Goal: Information Seeking & Learning: Learn about a topic

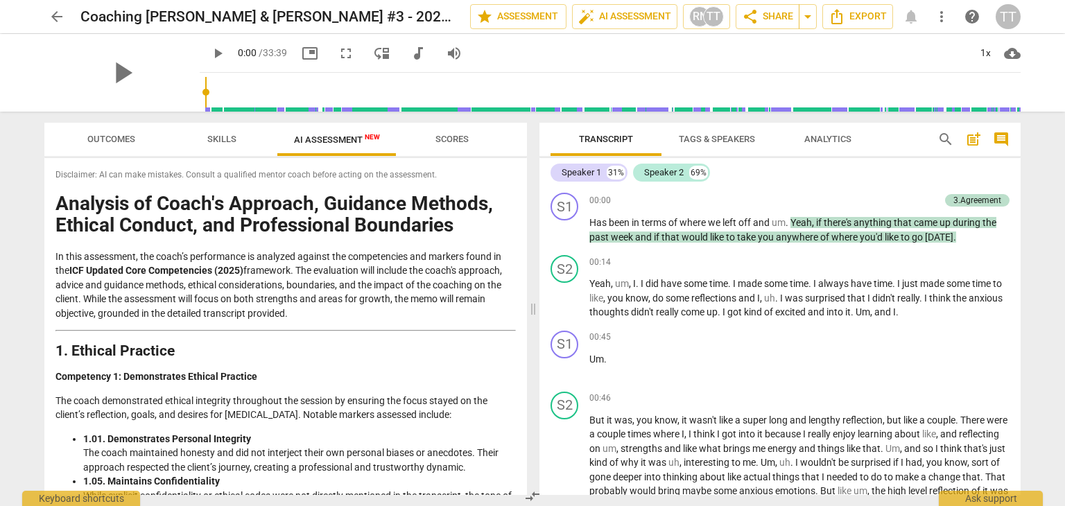
scroll to position [2007, 0]
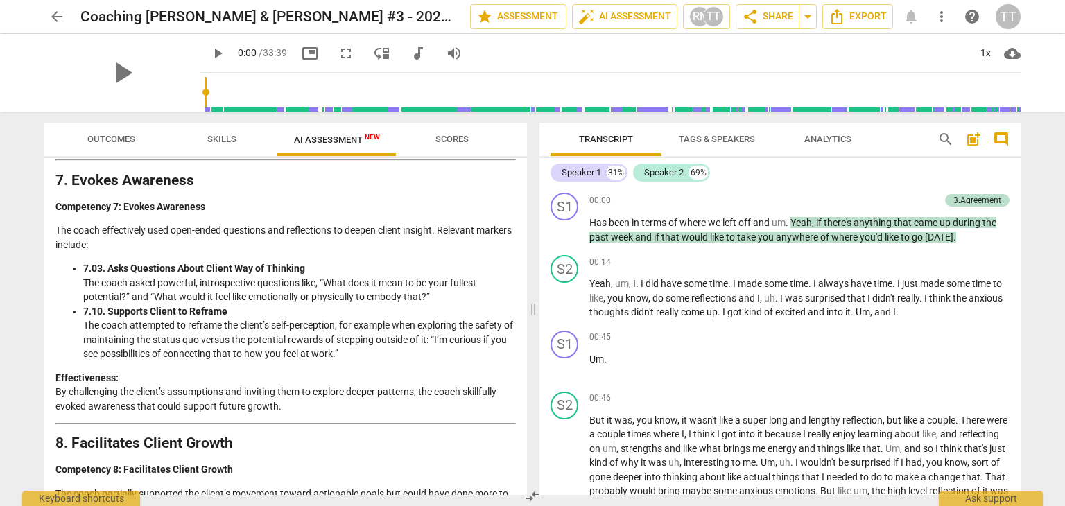
click at [58, 12] on span "arrow_back" at bounding box center [57, 16] width 17 height 17
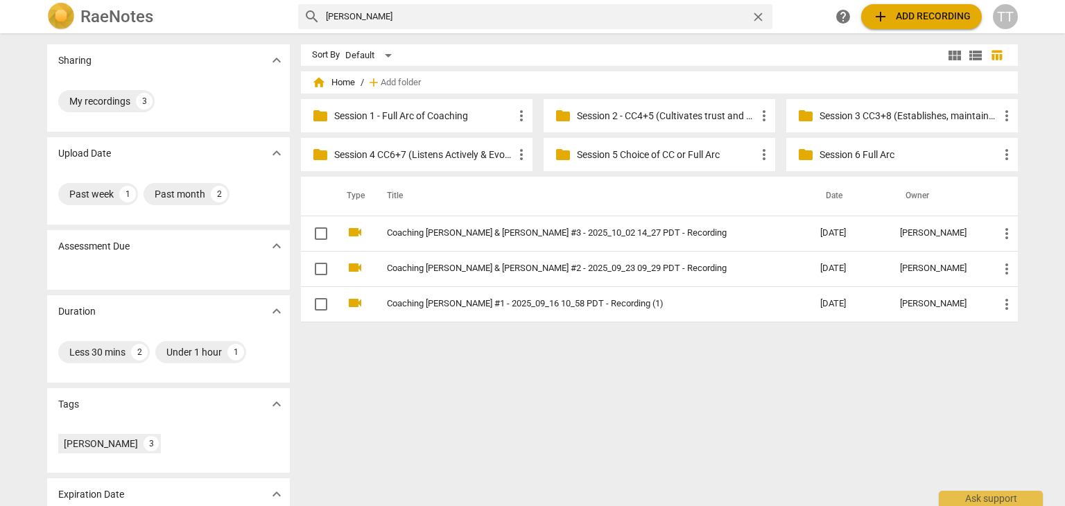
drag, startPoint x: 399, startPoint y: 24, endPoint x: 261, endPoint y: 19, distance: 138.8
click at [261, 19] on div "RaeNotes search [PERSON_NAME] close help add Add recording TT" at bounding box center [532, 17] width 993 height 28
type input "[PERSON_NAME]"
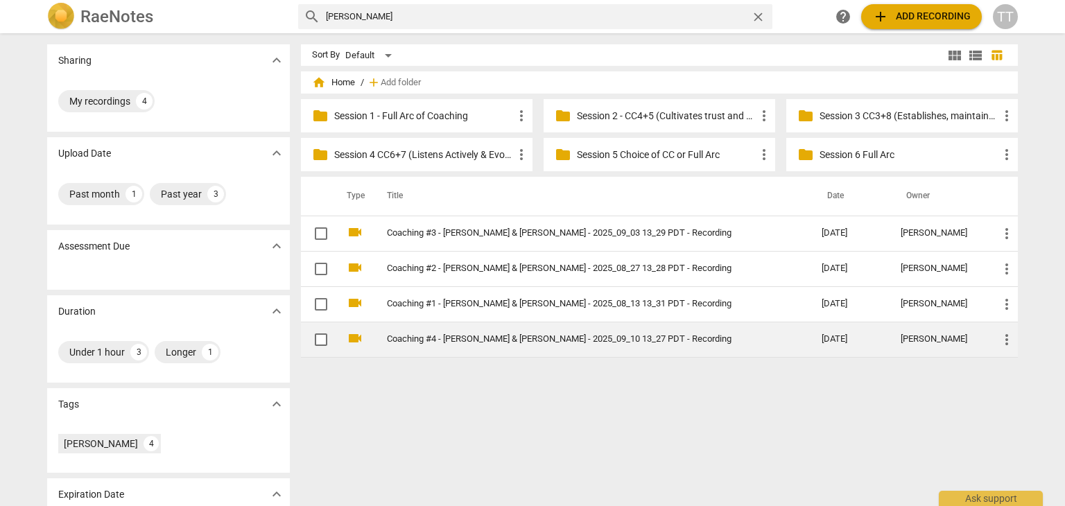
click at [424, 327] on td "Coaching #4 - [PERSON_NAME] & [PERSON_NAME] - 2025_09_10 13_27 PDT - Recording" at bounding box center [590, 339] width 440 height 35
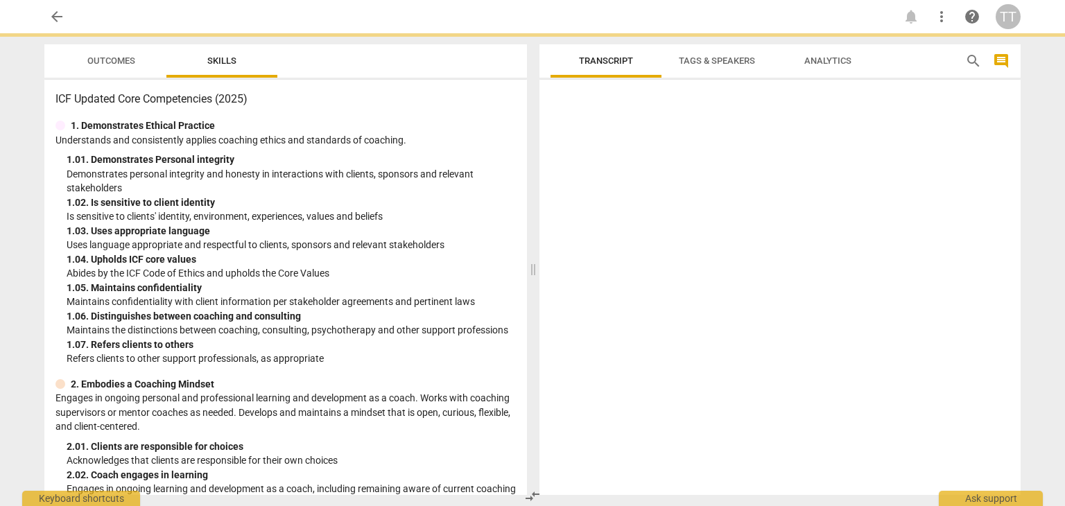
click at [424, 327] on p "Maintains the distinctions between coaching, consulting, psychotherapy and othe…" at bounding box center [291, 330] width 449 height 15
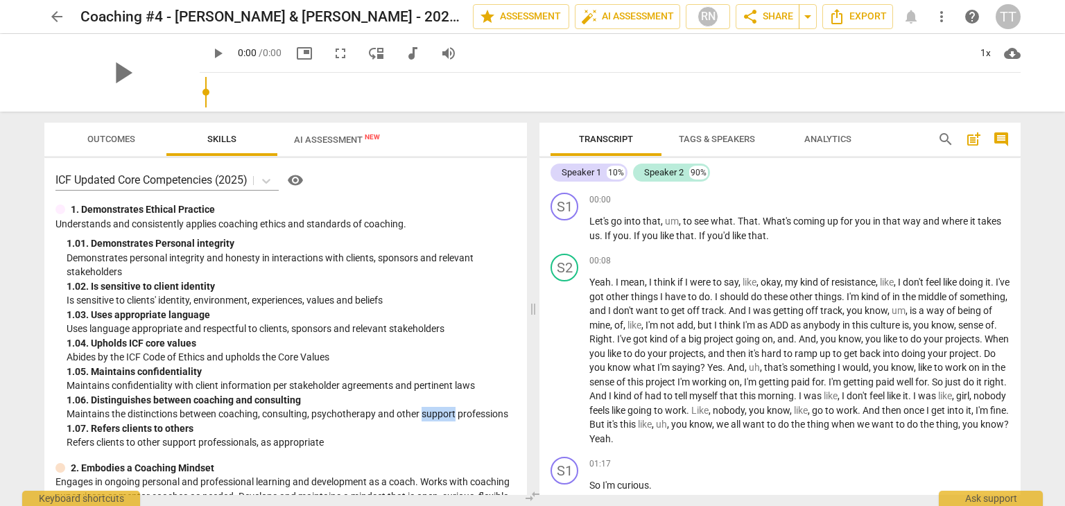
click at [325, 51] on div "play_arrow 0:00 / 0:00 picture_in_picture fullscreen move_down audiotrack volum…" at bounding box center [333, 53] width 267 height 25
click at [347, 145] on span "AI Assessment New" at bounding box center [336, 139] width 119 height 21
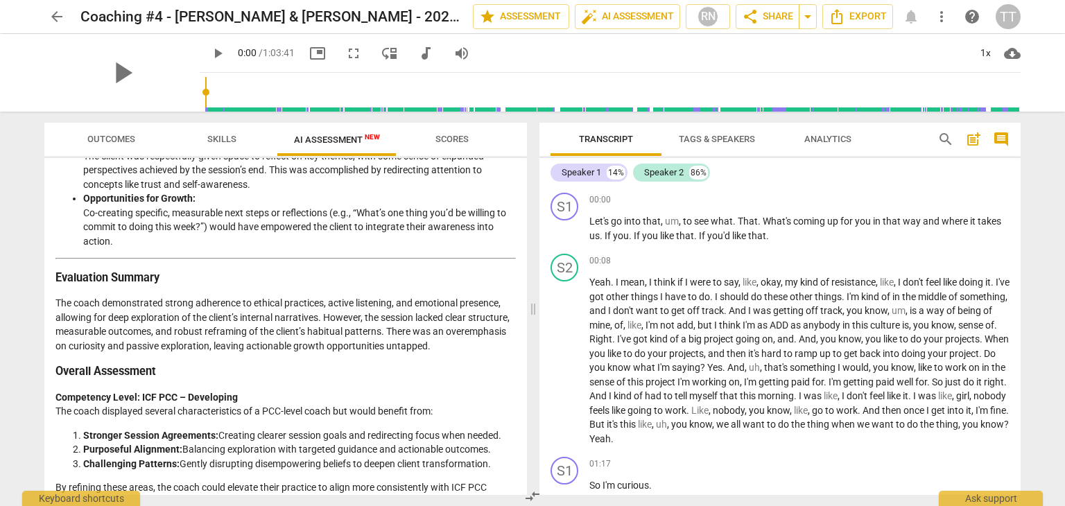
scroll to position [2640, 0]
